Goal: Transaction & Acquisition: Purchase product/service

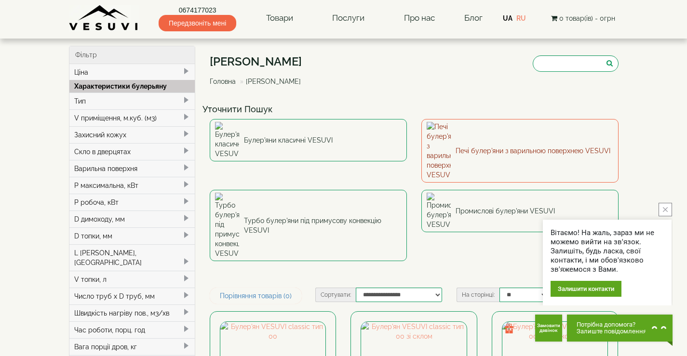
click at [468, 133] on link "Печі булер'яни з варильною поверхнею VESUVI" at bounding box center [519, 151] width 197 height 64
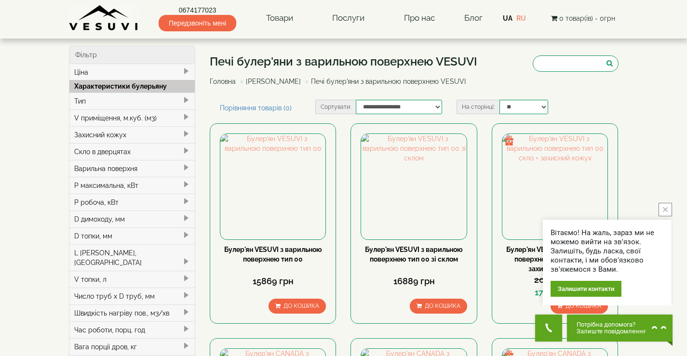
click at [187, 118] on span at bounding box center [186, 117] width 8 height 8
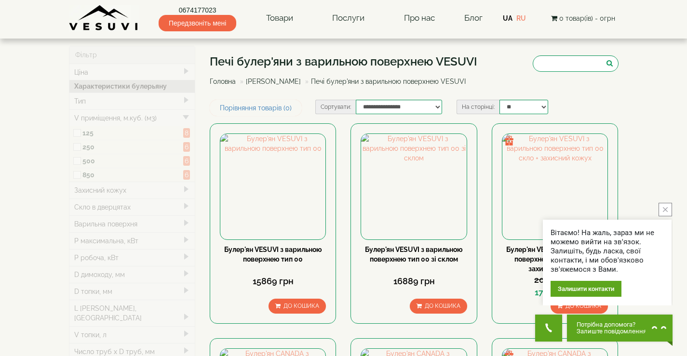
type input "*****"
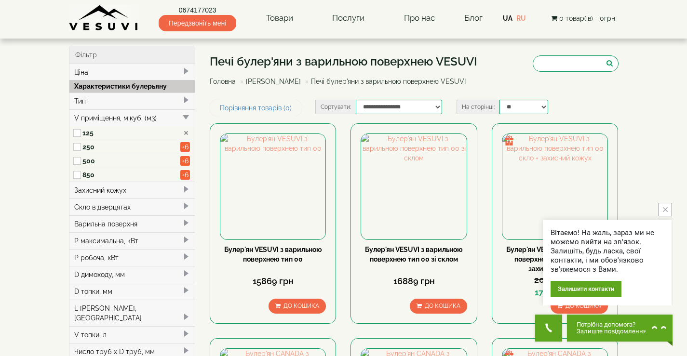
click at [183, 224] on span at bounding box center [186, 223] width 8 height 8
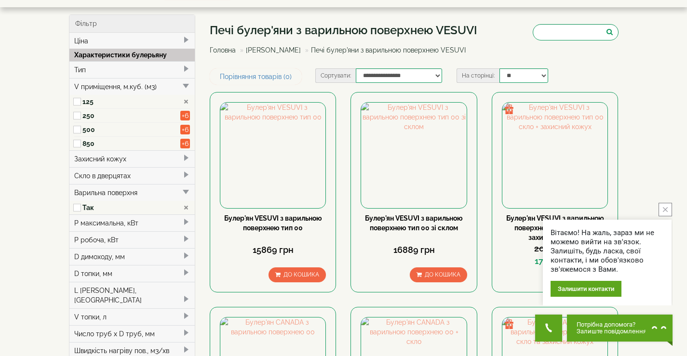
scroll to position [48, 0]
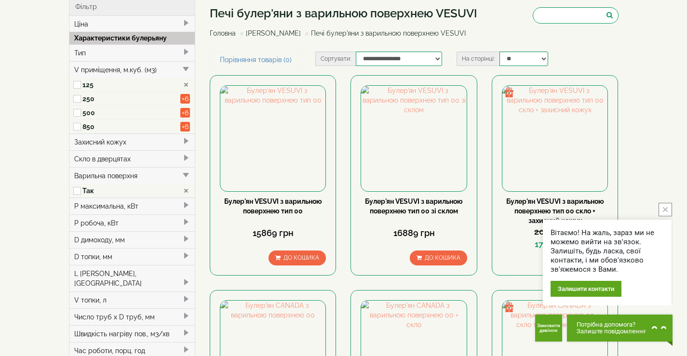
click at [187, 237] on span at bounding box center [186, 239] width 8 height 8
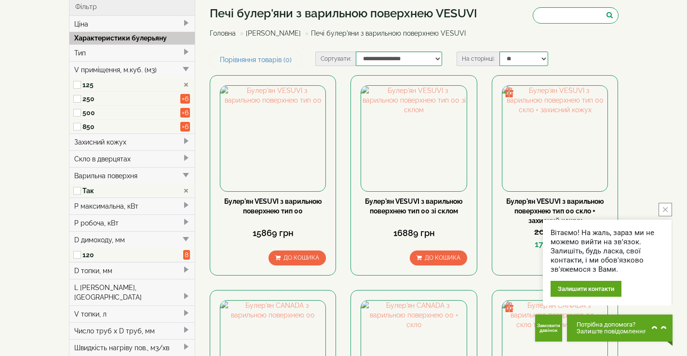
click at [187, 237] on span at bounding box center [186, 239] width 8 height 8
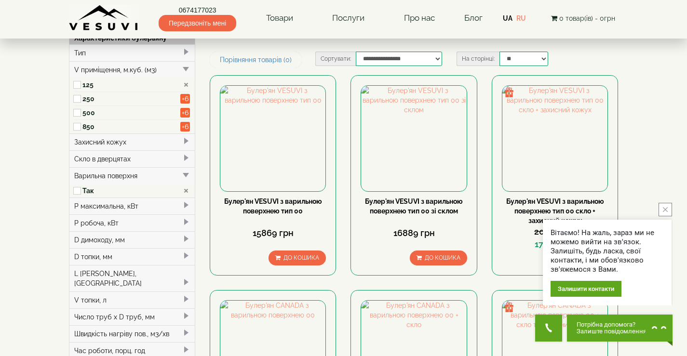
scroll to position [96, 0]
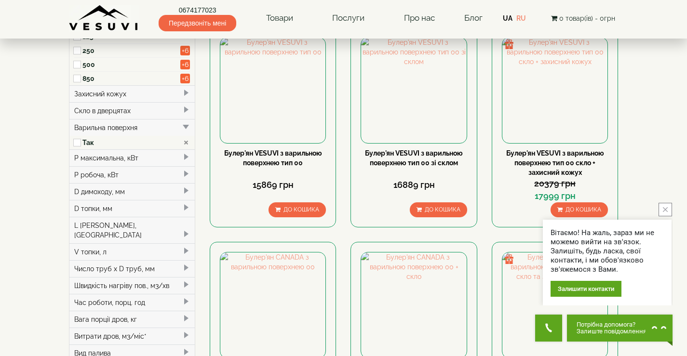
click at [187, 206] on span at bounding box center [186, 208] width 8 height 8
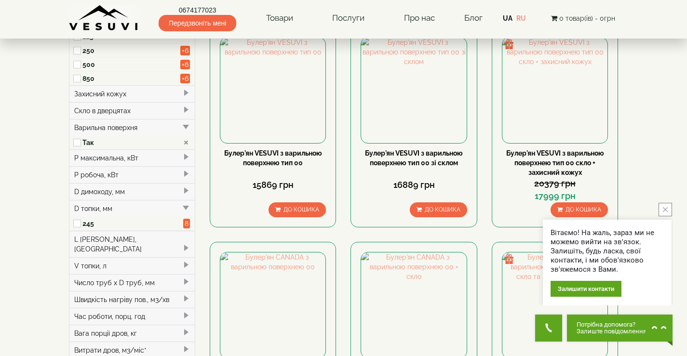
click at [187, 206] on span at bounding box center [186, 208] width 8 height 8
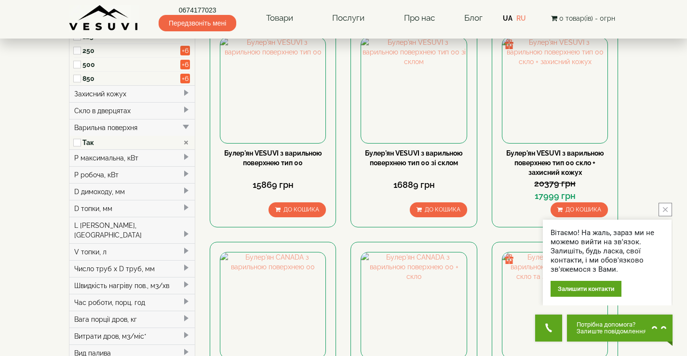
click at [188, 230] on span at bounding box center [186, 234] width 8 height 8
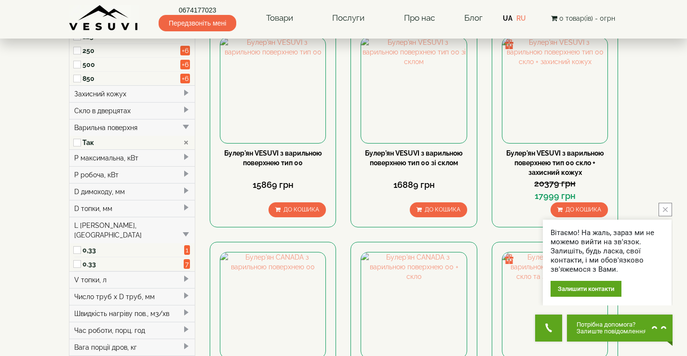
click at [188, 230] on span at bounding box center [186, 234] width 8 height 8
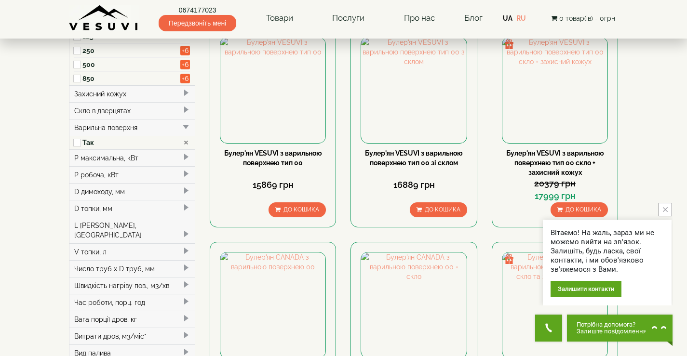
click at [186, 247] on span at bounding box center [186, 251] width 8 height 8
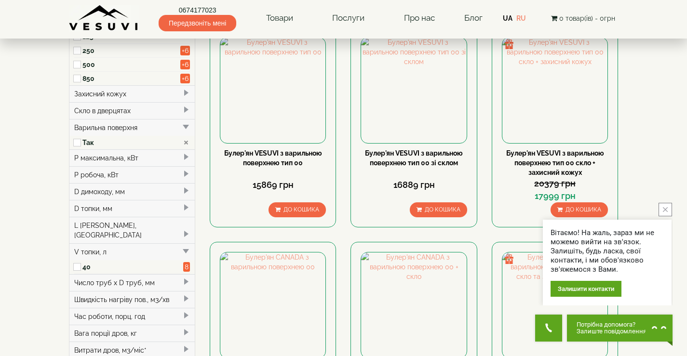
click at [186, 247] on span at bounding box center [186, 251] width 8 height 8
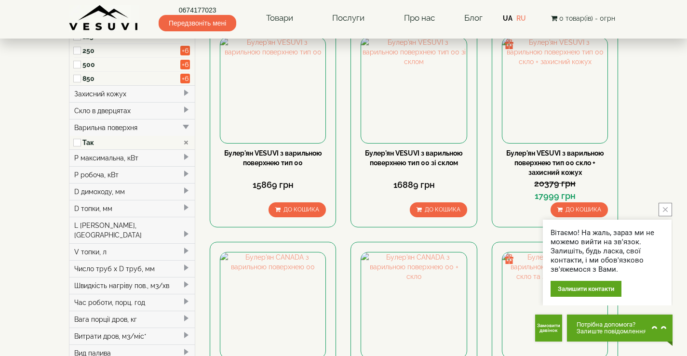
click at [185, 264] on span at bounding box center [186, 268] width 8 height 8
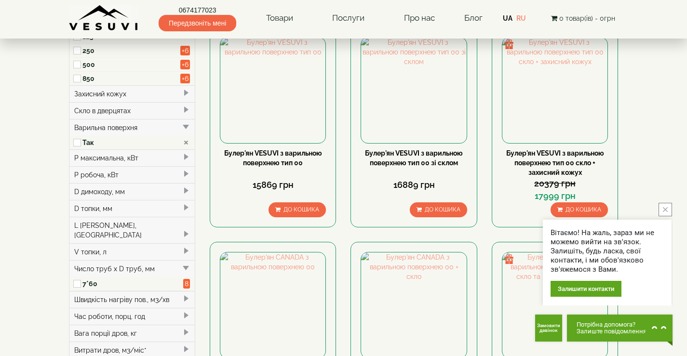
click at [186, 264] on span at bounding box center [186, 268] width 8 height 8
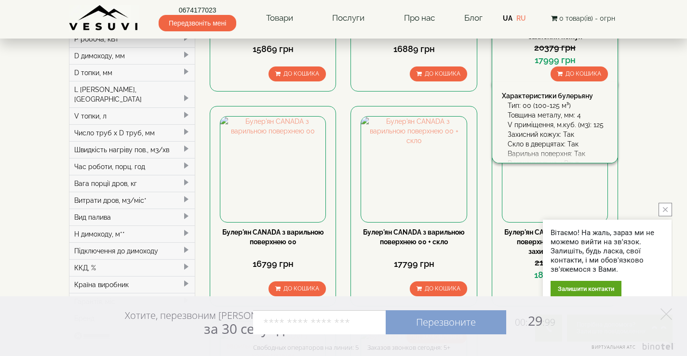
scroll to position [241, 0]
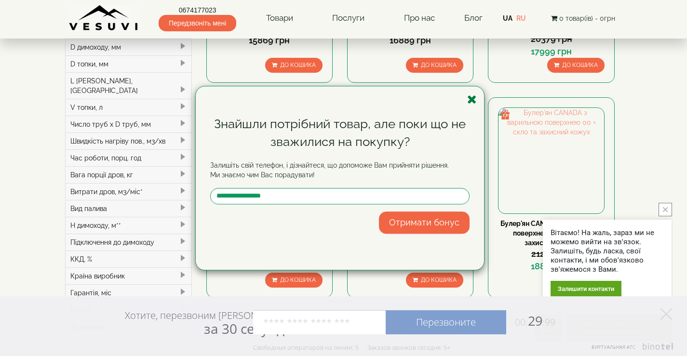
click at [469, 100] on icon "button" at bounding box center [472, 100] width 10 height 12
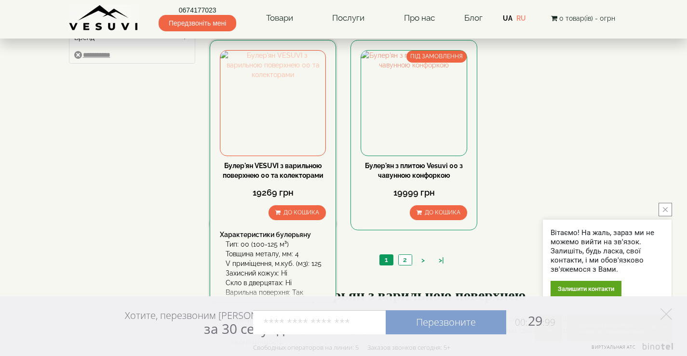
scroll to position [530, 0]
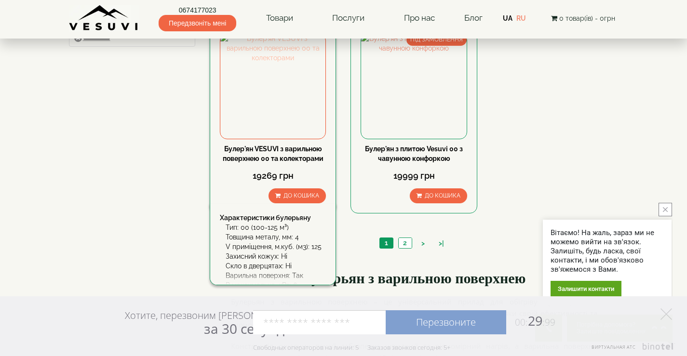
click at [286, 101] on img at bounding box center [272, 86] width 105 height 105
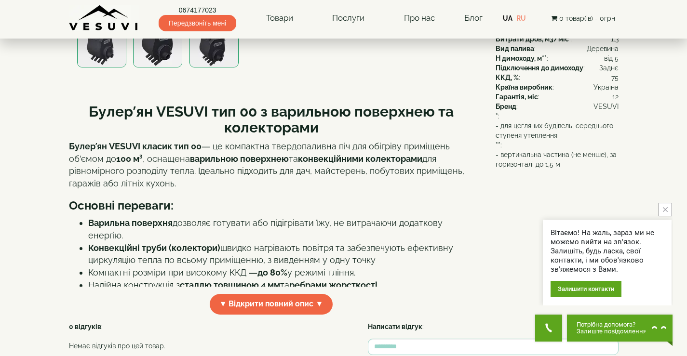
scroll to position [289, 0]
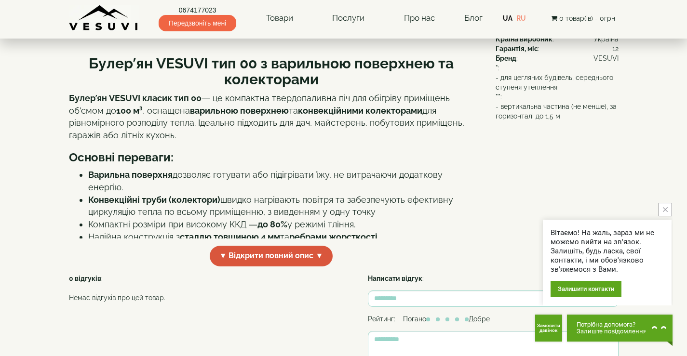
click at [268, 250] on span "▼ Відкрити повний опис ▼" at bounding box center [271, 256] width 123 height 21
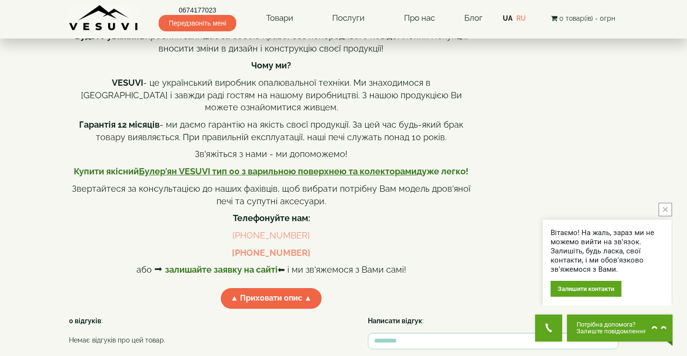
scroll to position [868, 0]
